Goal: Transaction & Acquisition: Download file/media

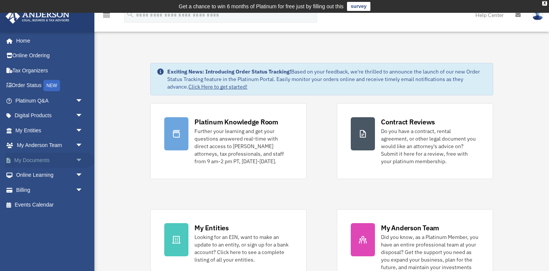
click at [39, 159] on link "My Documents arrow_drop_down" at bounding box center [49, 160] width 89 height 15
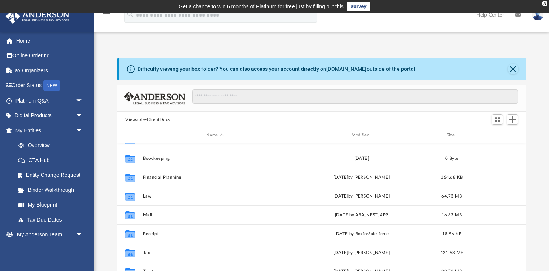
scroll to position [13, 0]
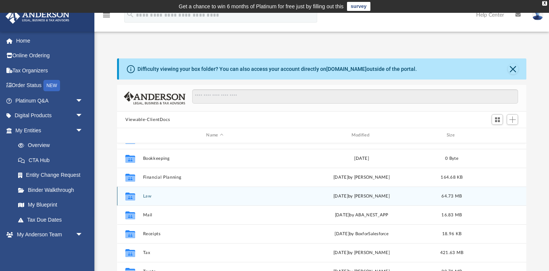
click at [146, 196] on button "Law" at bounding box center [214, 196] width 143 height 5
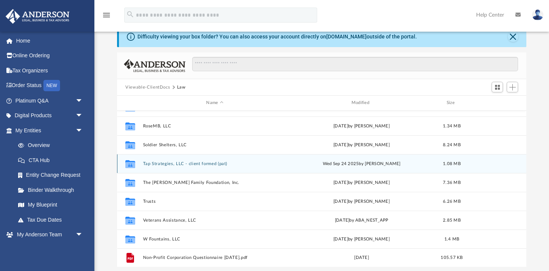
scroll to position [33, 0]
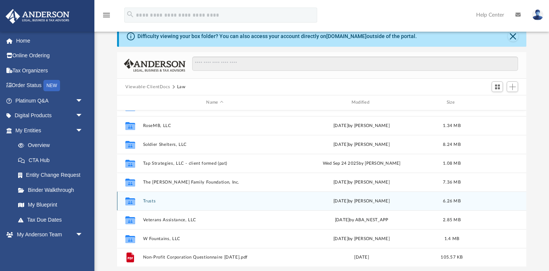
click at [155, 200] on button "Trusts" at bounding box center [214, 201] width 143 height 5
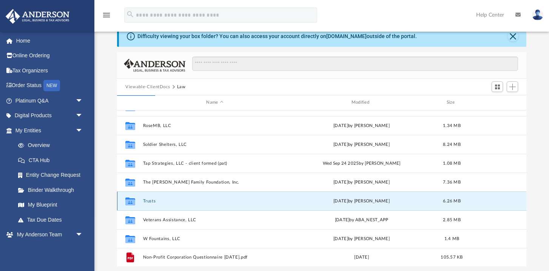
scroll to position [0, 0]
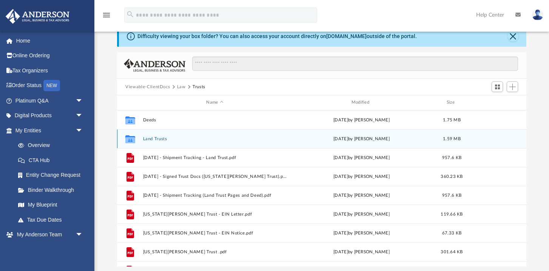
click at [160, 140] on button "Land Trusts" at bounding box center [214, 139] width 143 height 5
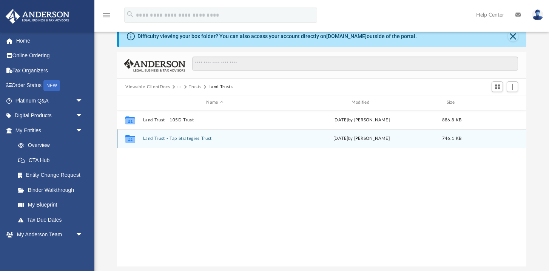
click at [160, 140] on button "Land Trust - Tap Strategies Trust" at bounding box center [214, 138] width 143 height 5
click at [161, 139] on button "Tap Strategies Trust.pdf" at bounding box center [214, 138] width 143 height 5
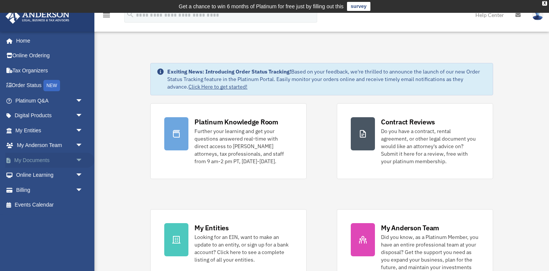
click at [46, 159] on link "My Documents arrow_drop_down" at bounding box center [49, 160] width 89 height 15
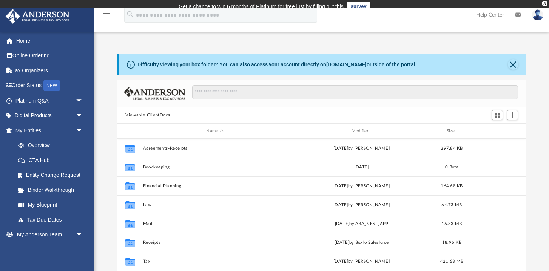
scroll to position [0, 0]
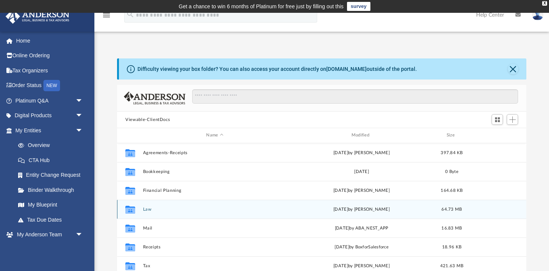
click at [148, 208] on button "Law" at bounding box center [214, 209] width 143 height 5
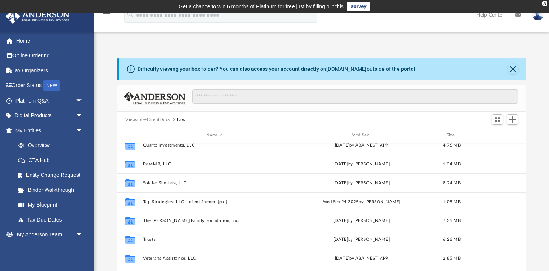
scroll to position [217, 0]
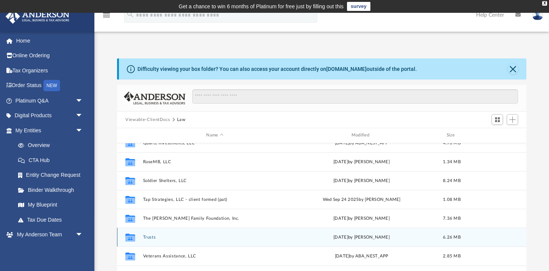
click at [148, 240] on div "Collaborated Folder Trusts today by Lucianne Castillo 6.26 MB" at bounding box center [321, 237] width 409 height 19
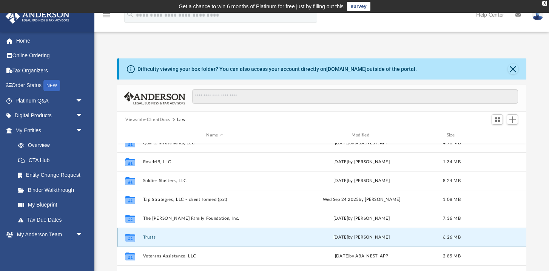
click at [151, 237] on button "Trusts" at bounding box center [214, 237] width 143 height 5
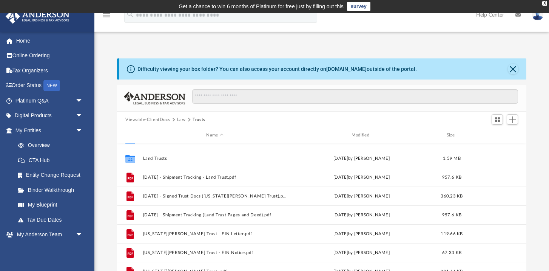
scroll to position [0, 0]
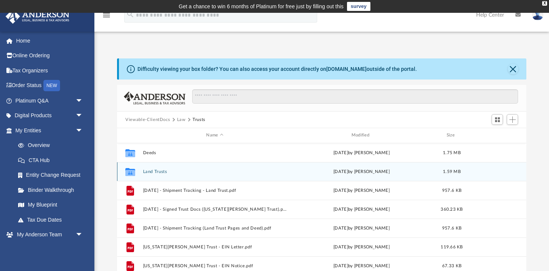
click at [165, 173] on button "Land Trusts" at bounding box center [214, 172] width 143 height 5
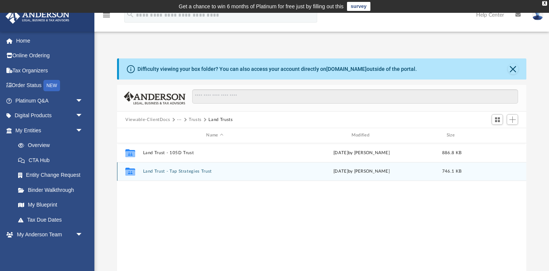
click at [166, 172] on button "Land Trust - Tap Strategies Trust" at bounding box center [214, 171] width 143 height 5
click at [166, 172] on button "Tap Strategies Trust.pdf" at bounding box center [214, 171] width 143 height 5
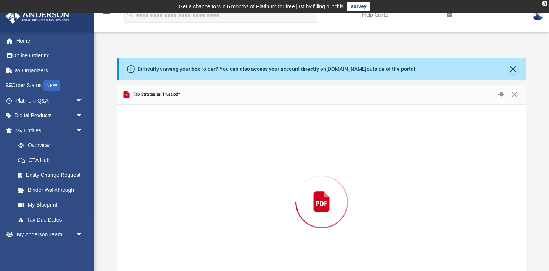
scroll to position [28, 0]
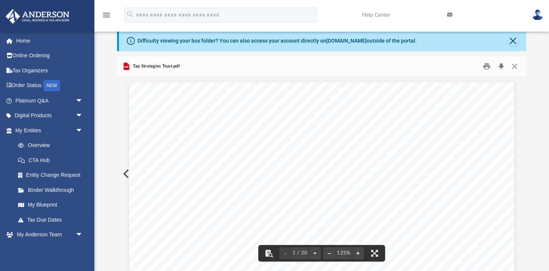
click at [503, 66] on button "Download" at bounding box center [501, 67] width 14 height 12
